Goal: Transaction & Acquisition: Book appointment/travel/reservation

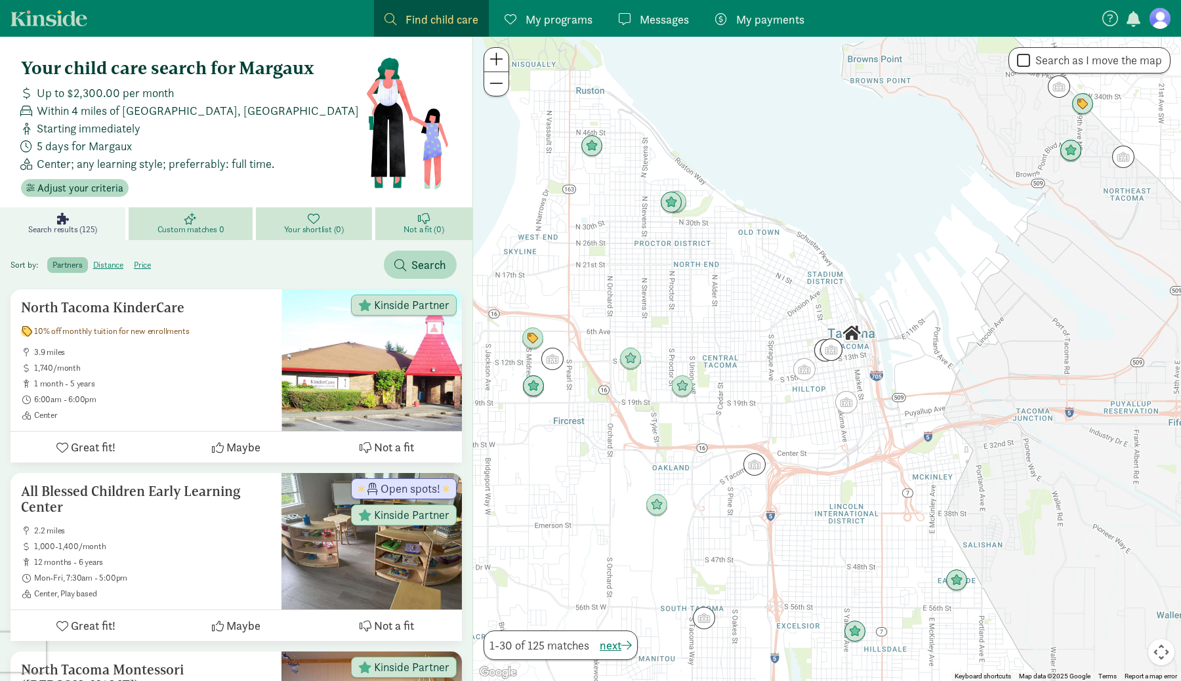
click at [1170, 20] on link at bounding box center [1159, 18] width 21 height 21
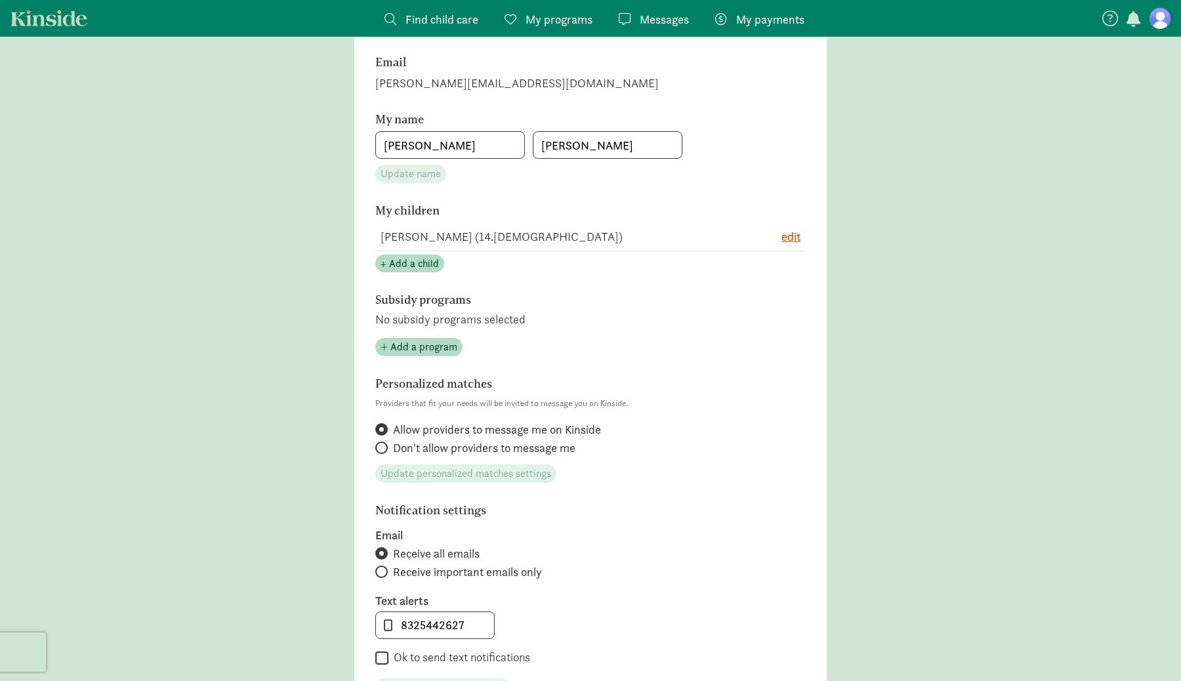
scroll to position [172, 0]
click at [422, 264] on span "+ Add a child" at bounding box center [410, 265] width 58 height 16
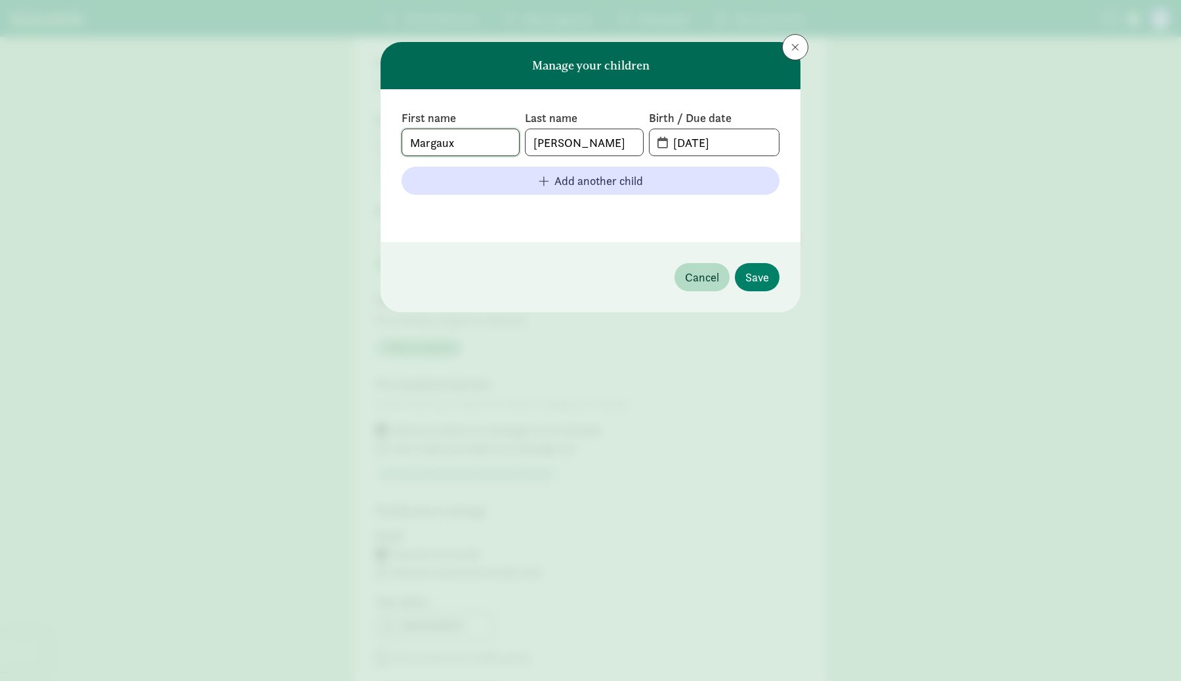
click at [444, 140] on input "Margaux" at bounding box center [460, 142] width 117 height 26
type input "Margaux"
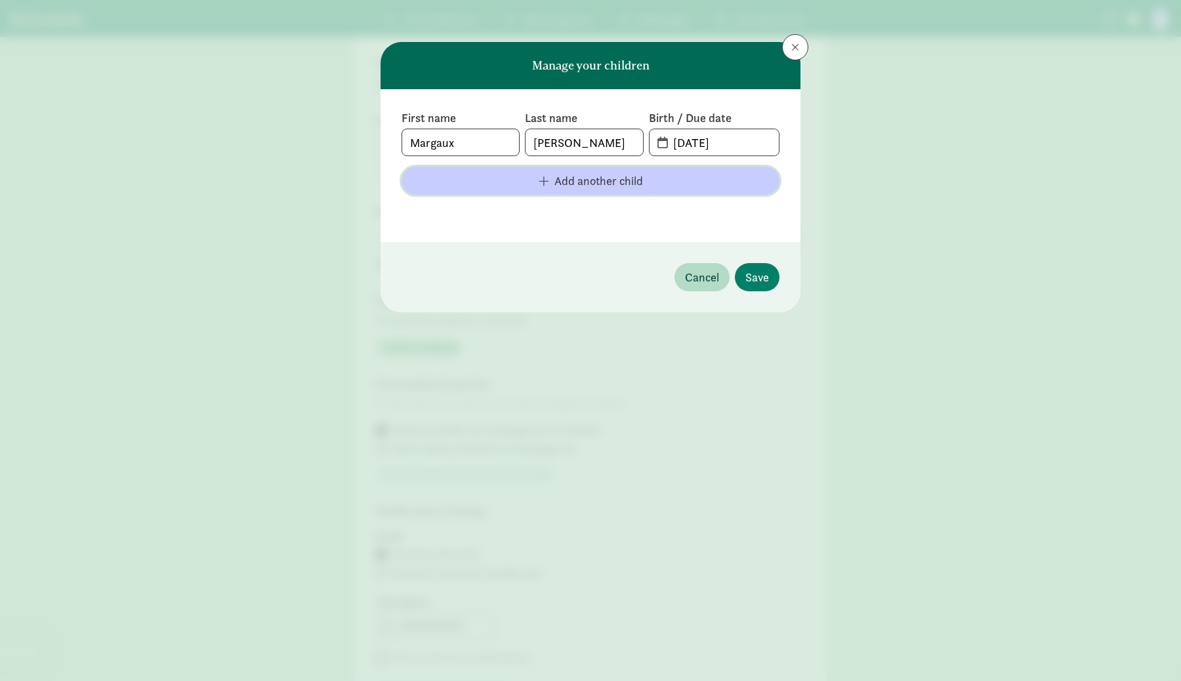
click at [571, 175] on span "Add another child" at bounding box center [598, 181] width 89 height 18
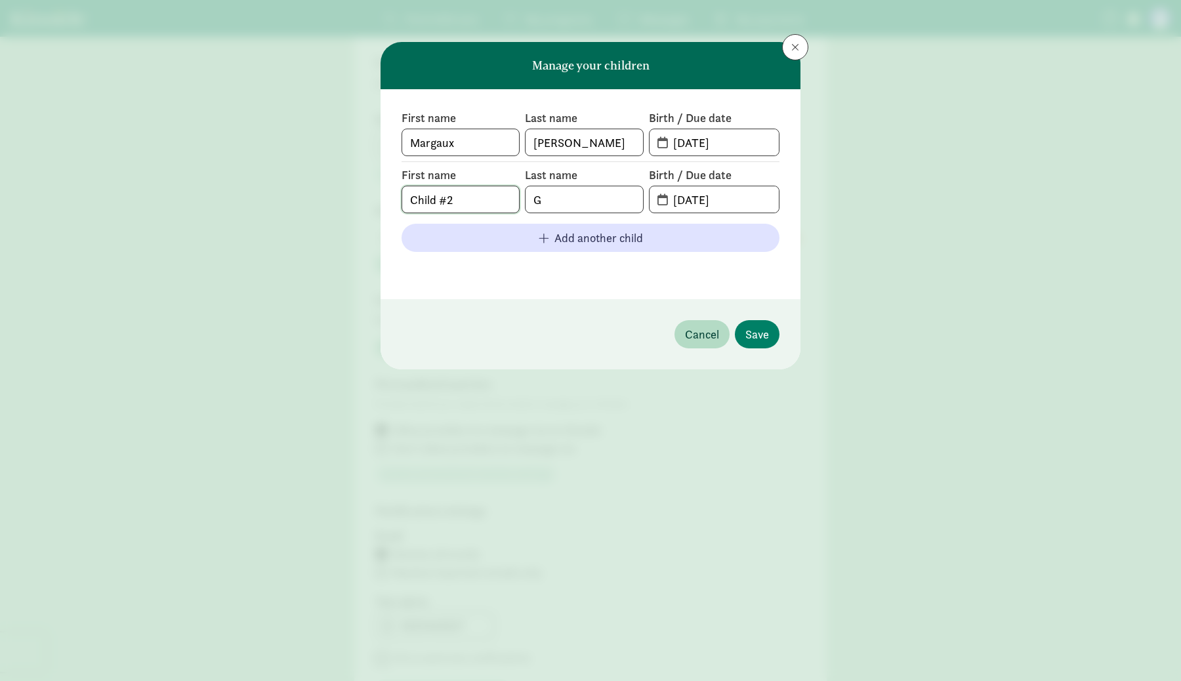
click at [432, 203] on input "Child #2" at bounding box center [460, 199] width 117 height 26
type input "[PERSON_NAME]"
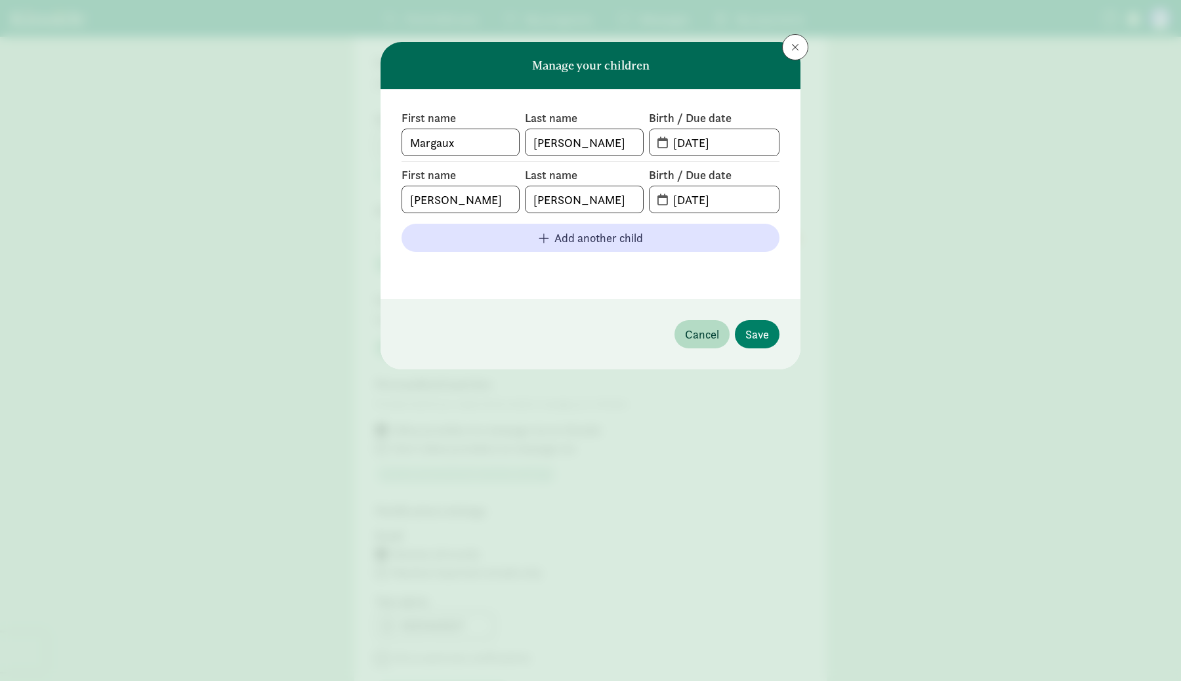
click at [660, 198] on span "[DATE]" at bounding box center [714, 199] width 129 height 26
click at [693, 203] on input "[DATE]" at bounding box center [722, 199] width 114 height 26
type input "[DATE]"
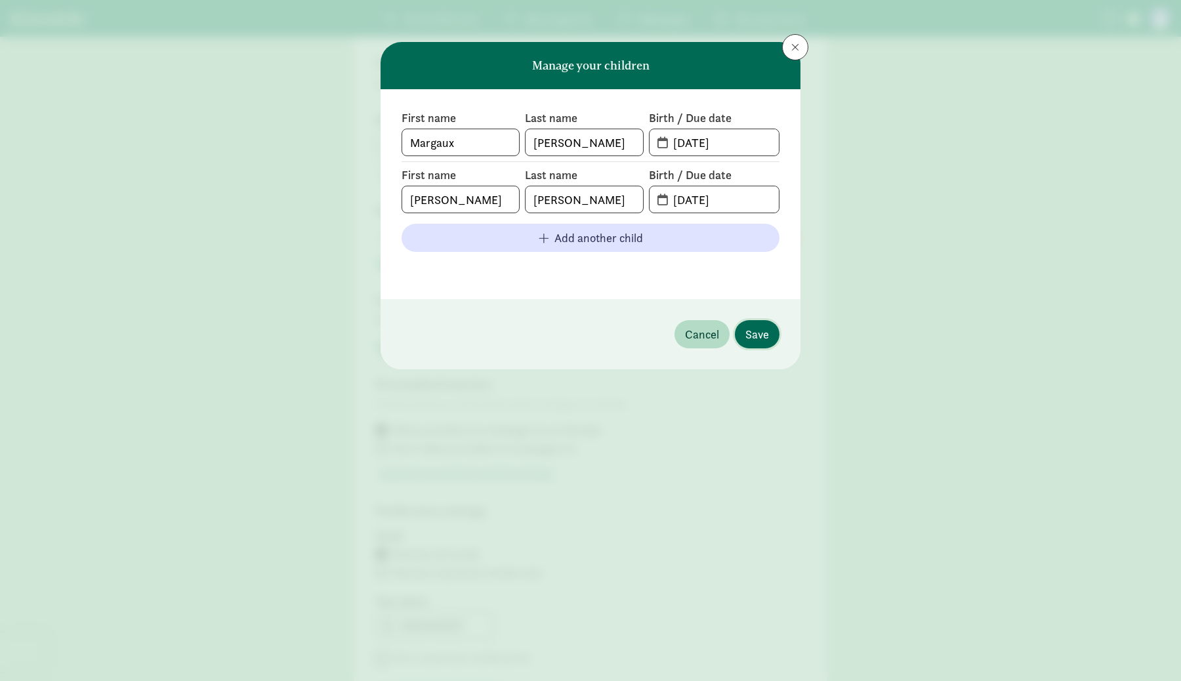
click at [755, 333] on span "Save" at bounding box center [757, 334] width 24 height 18
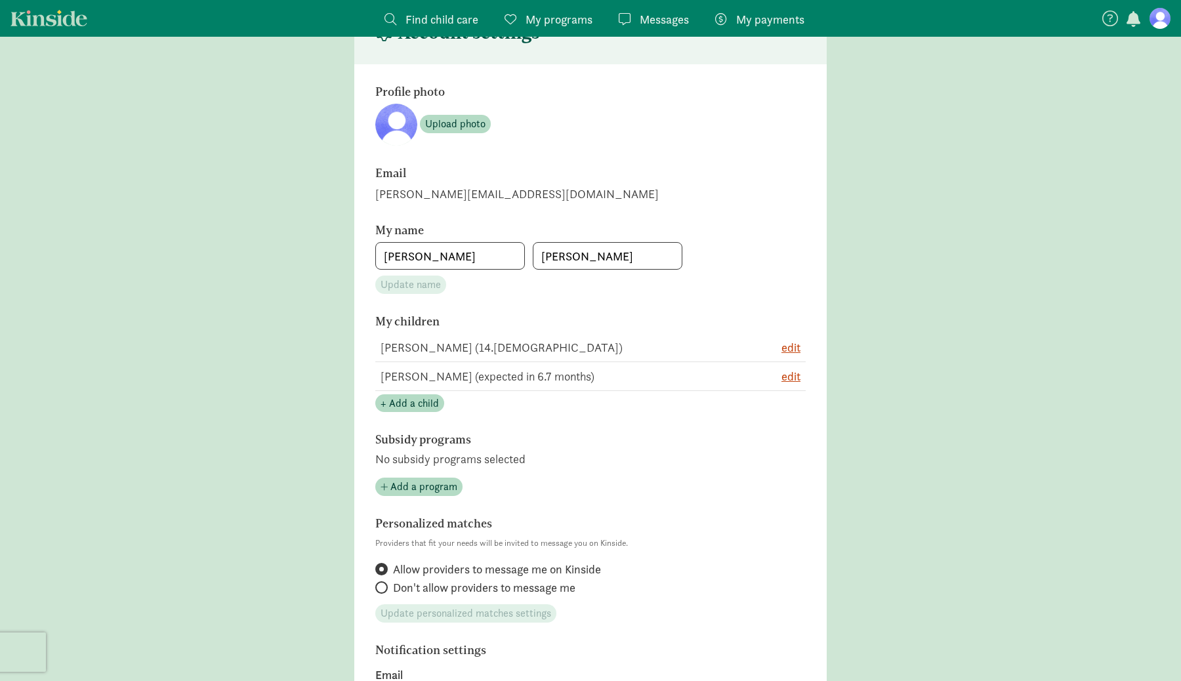
scroll to position [0, 0]
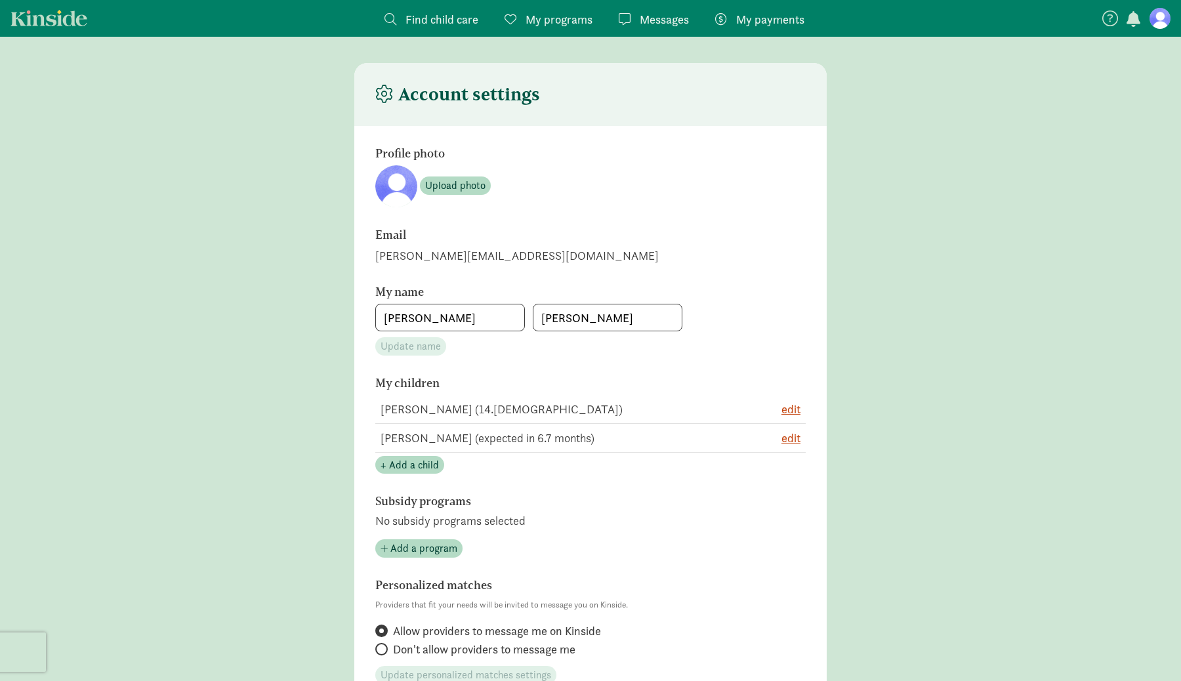
click at [424, 5] on link "Find child care Find" at bounding box center [431, 18] width 115 height 37
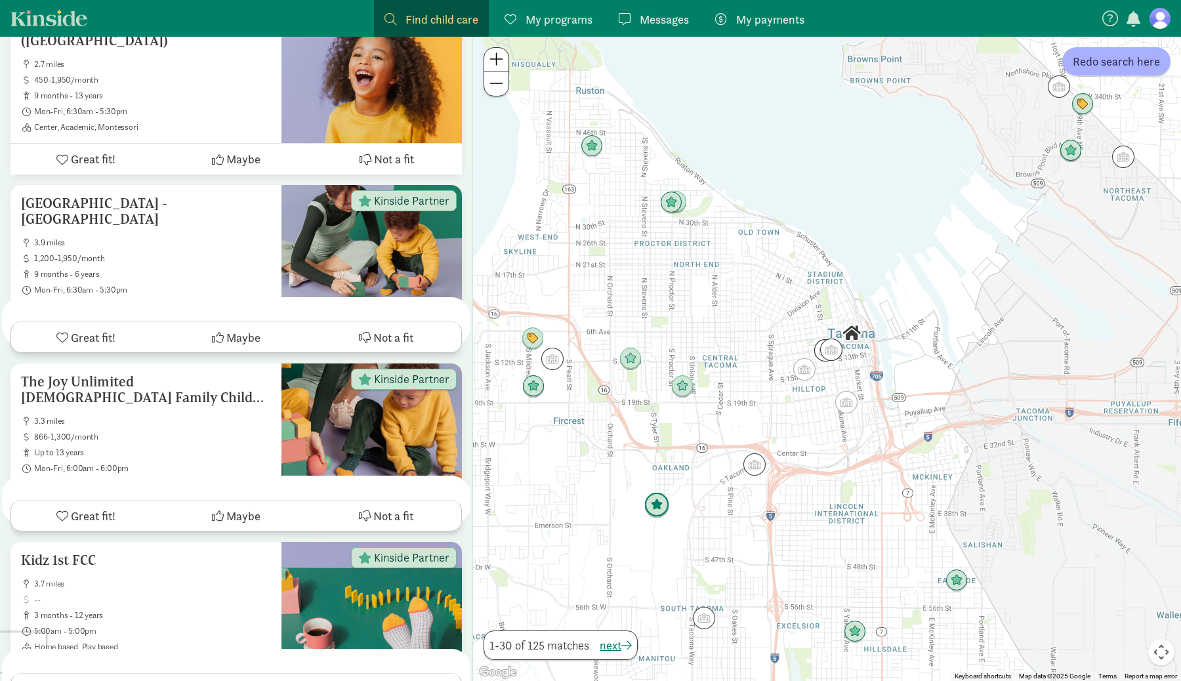
scroll to position [4982, 0]
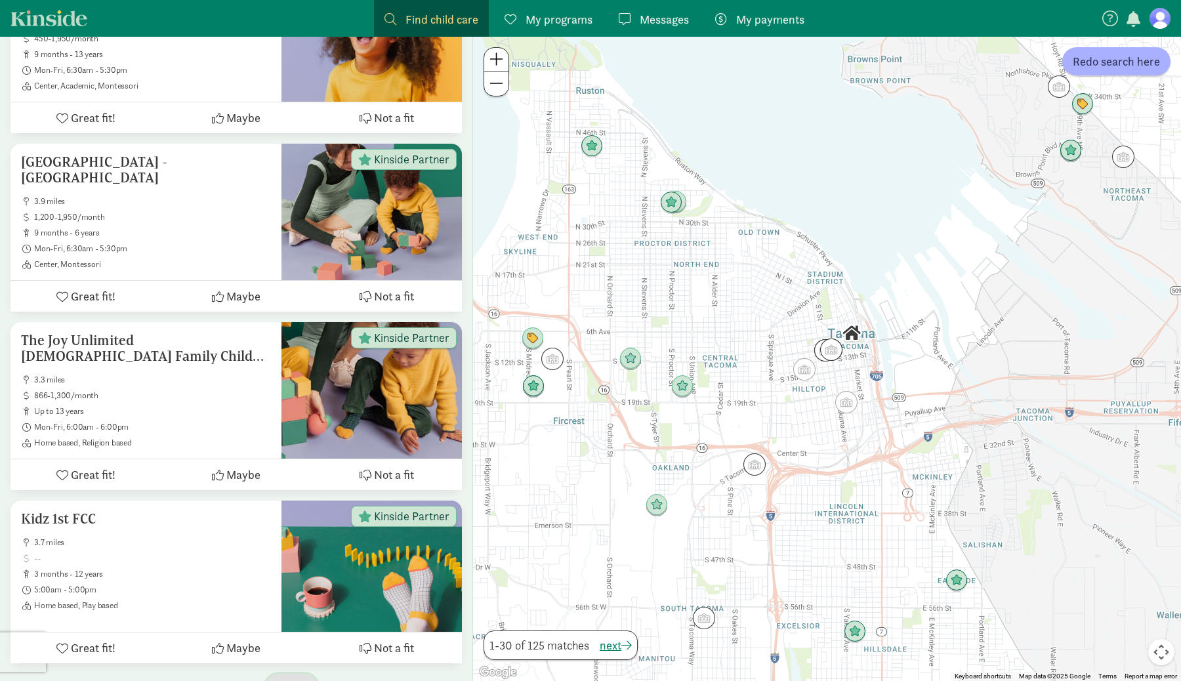
click at [292, 679] on span "next" at bounding box center [292, 688] width 32 height 18
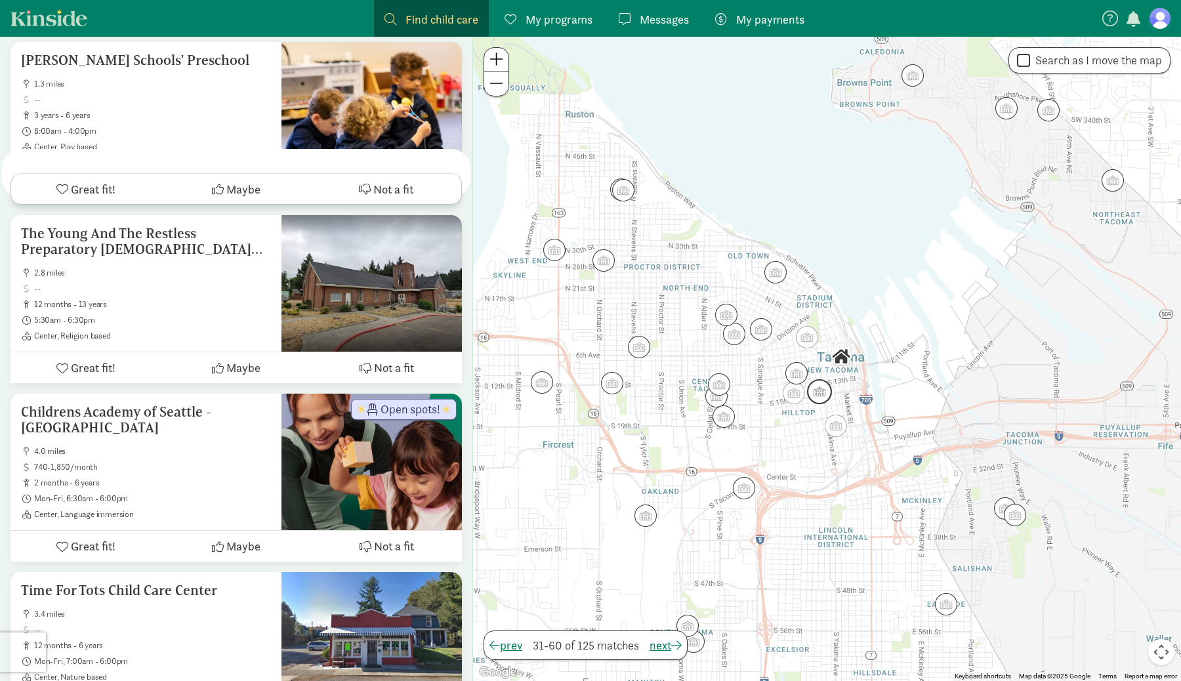
scroll to position [1829, 0]
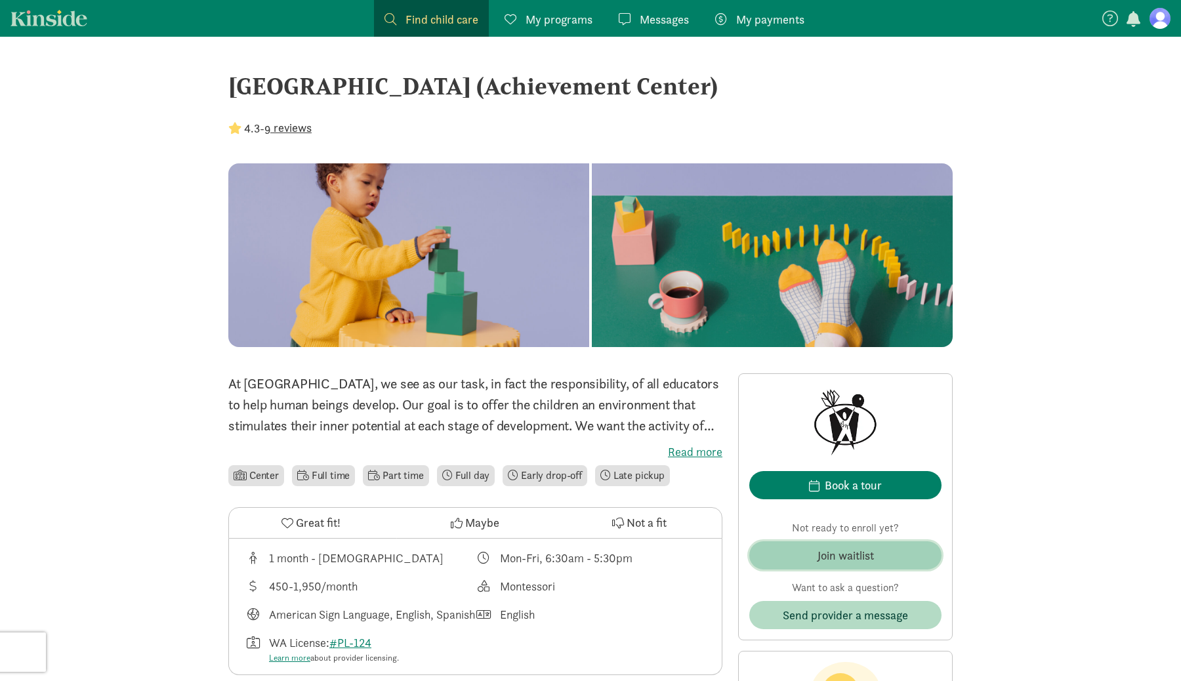
click at [861, 556] on div "Join waitlist" at bounding box center [845, 556] width 56 height 18
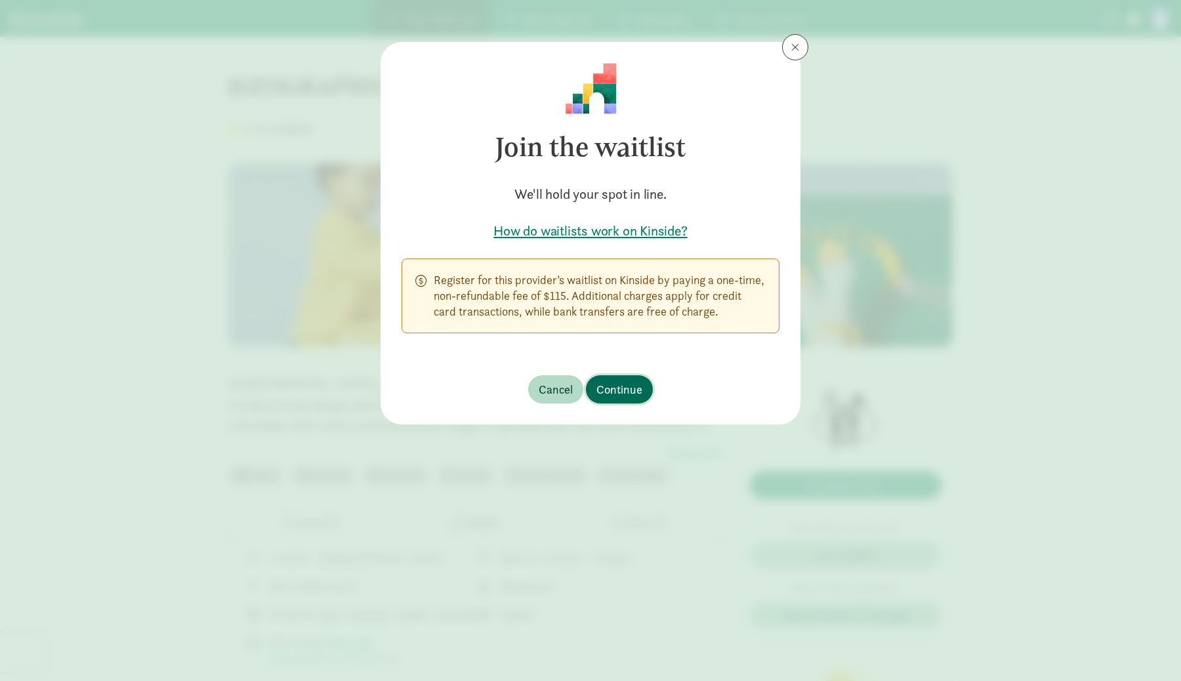
click at [628, 398] on span "Continue" at bounding box center [619, 390] width 46 height 18
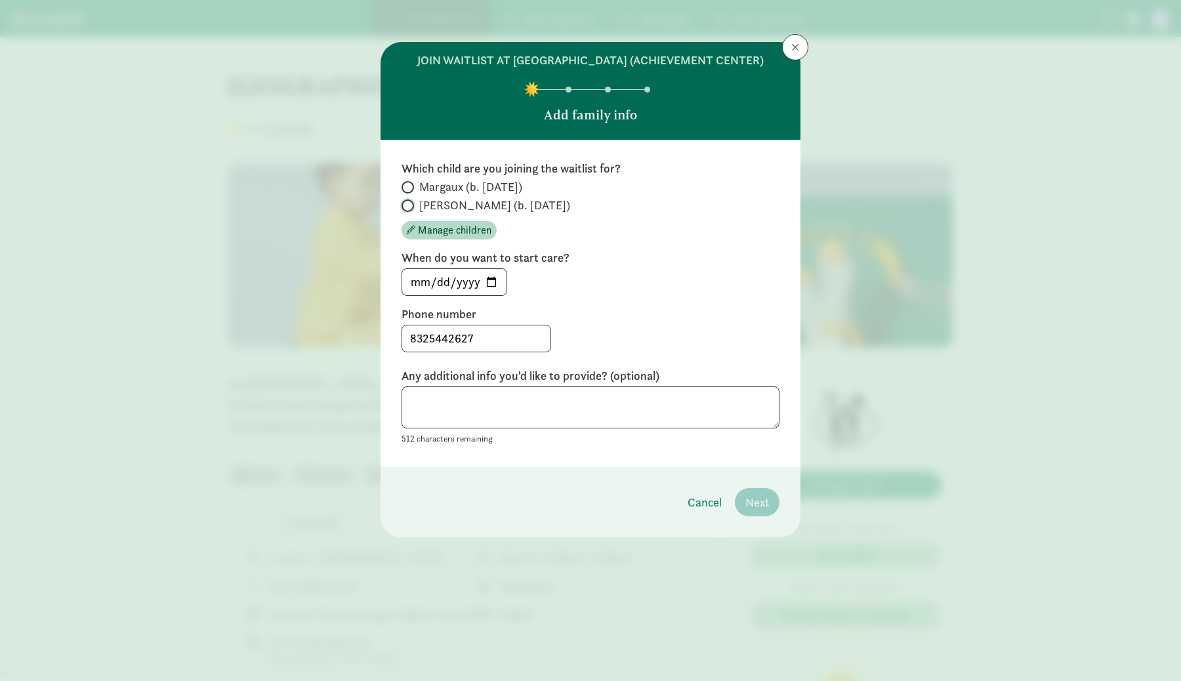
click at [407, 210] on input "Betty (b. March 2026)" at bounding box center [406, 205] width 9 height 9
radio input "true"
click at [494, 295] on input "2025-08-23" at bounding box center [454, 282] width 104 height 26
type input "2026-06-01"
click at [492, 420] on textarea at bounding box center [591, 407] width 378 height 43
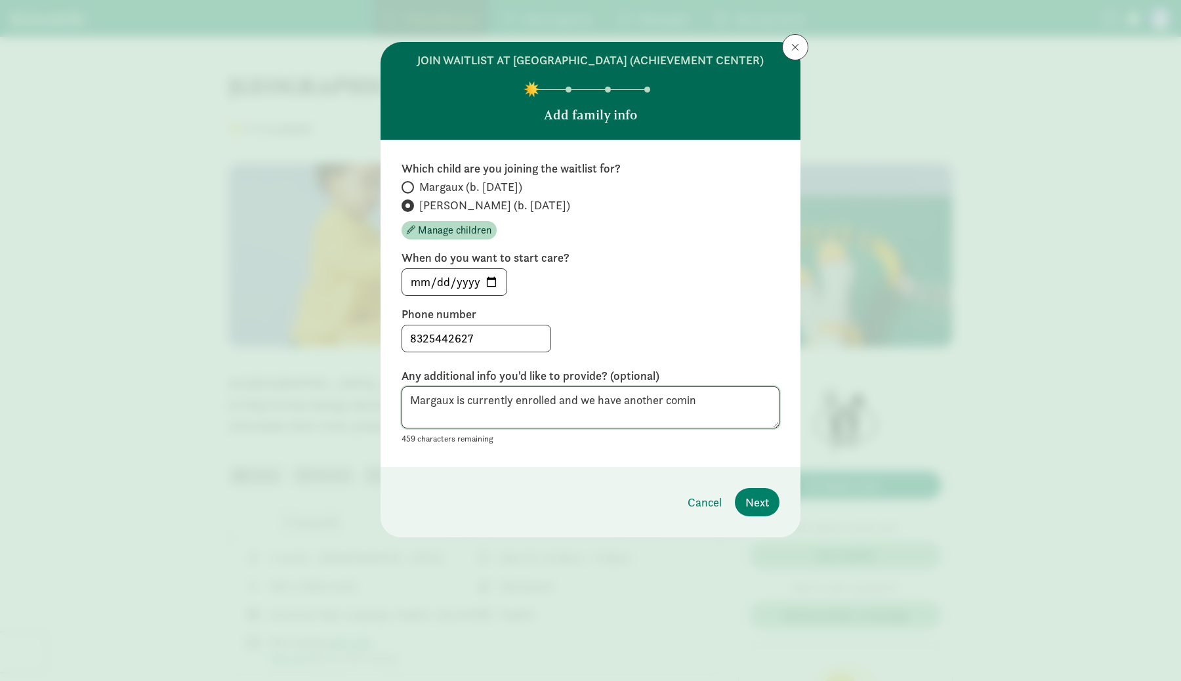
type textarea "Margaux is currently enrolled and we have another coming"
